Goal: Find specific page/section: Find specific page/section

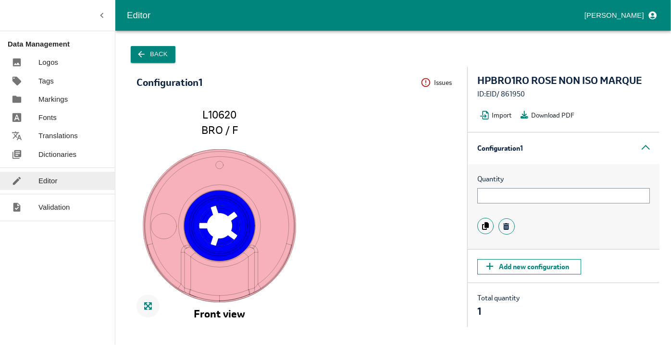
click at [155, 57] on button "Back" at bounding box center [153, 54] width 45 height 17
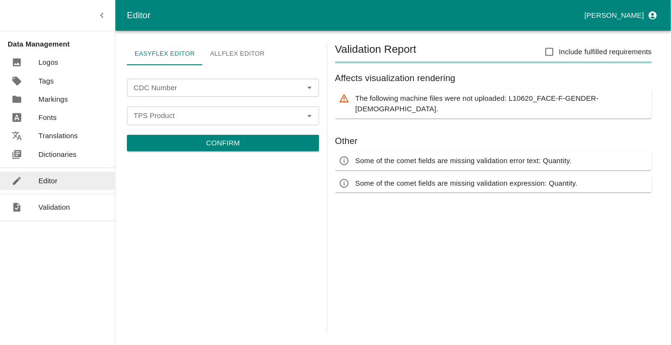
type input "HPBRO1RO"
type input "EID"
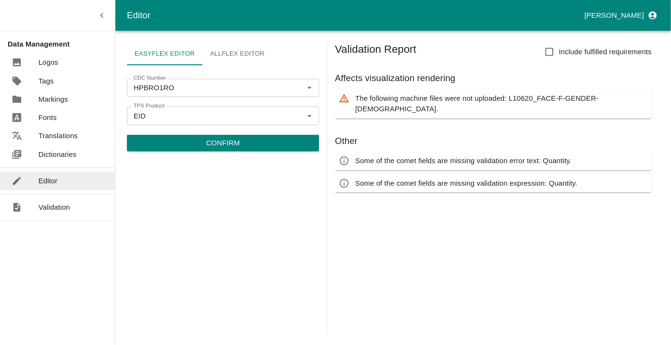
click at [53, 209] on p "Validation" at bounding box center [54, 207] width 32 height 11
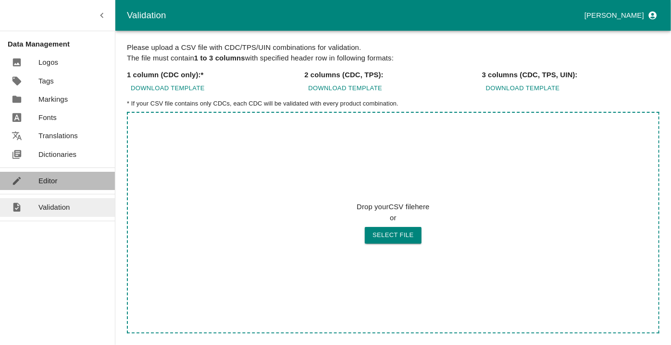
click at [49, 184] on p "Editor" at bounding box center [47, 181] width 19 height 11
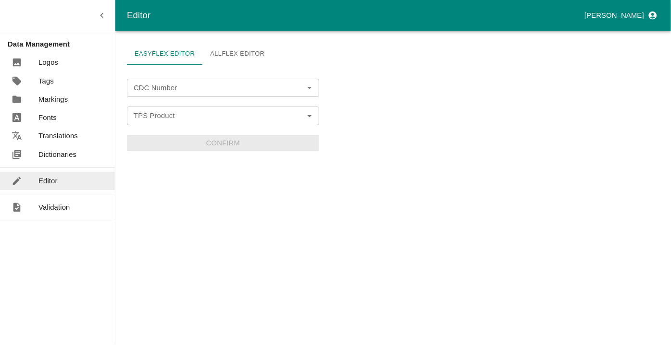
click at [179, 88] on input "CDC Number" at bounding box center [215, 88] width 171 height 12
click at [464, 107] on div "Easyflex Editor Allflex Editor CDC Number CDC Number TPS Product TPS Product Co…" at bounding box center [393, 188] width 532 height 292
